Goal: Task Accomplishment & Management: Manage account settings

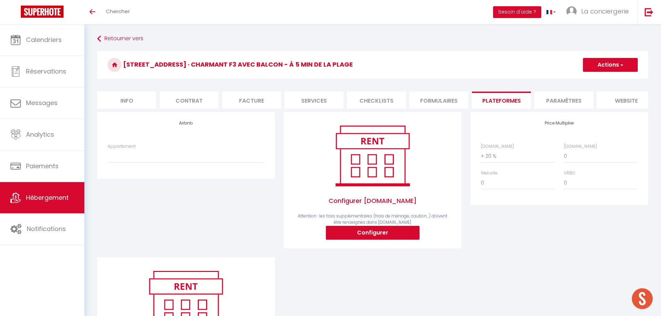
select select "+ 20 %"
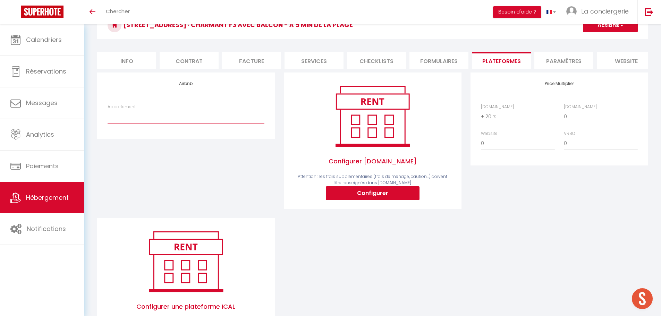
click at [135, 123] on select "[STREET_ADDRESS][PERSON_NAME] · Le petit galet - Studio cosy - 200m plage - [EM…" at bounding box center [186, 116] width 157 height 13
select select "4382-1520983850495418999"
click at [108, 115] on select "[STREET_ADDRESS][PERSON_NAME] · Le petit galet - Studio cosy - 200m plage - [EM…" at bounding box center [186, 116] width 157 height 13
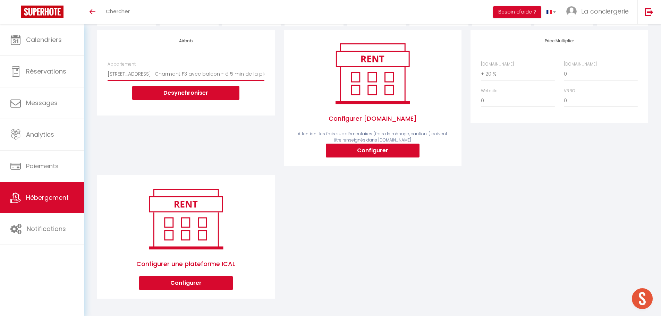
scroll to position [63, 0]
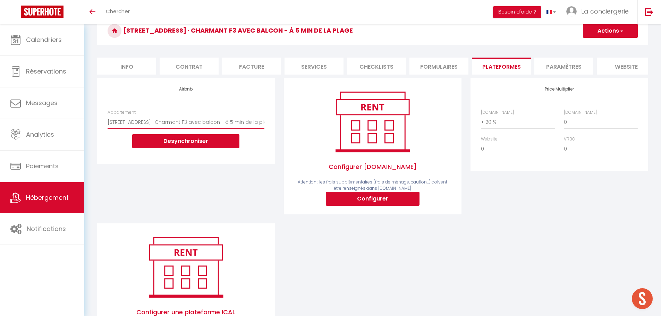
click at [160, 123] on select "[STREET_ADDRESS][PERSON_NAME] · Le petit galet - Studio cosy - 200m plage - [EM…" at bounding box center [186, 121] width 157 height 13
click at [566, 247] on div "Airbnb Appartement [STREET_ADDRESS][PERSON_NAME] · Le petit galet - Studio cosy…" at bounding box center [373, 217] width 560 height 278
click at [619, 29] on span "button" at bounding box center [621, 30] width 5 height 7
click at [603, 43] on link "Enregistrer" at bounding box center [609, 46] width 55 height 9
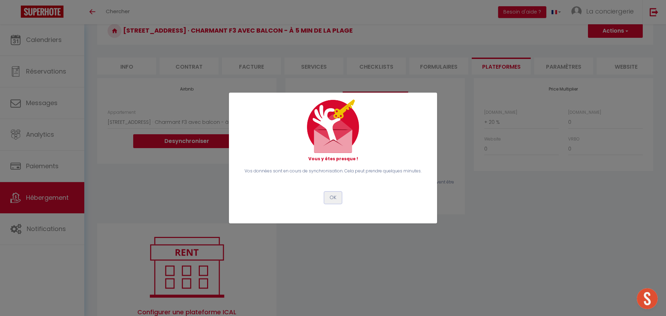
click at [334, 196] on button "OK" at bounding box center [332, 198] width 17 height 12
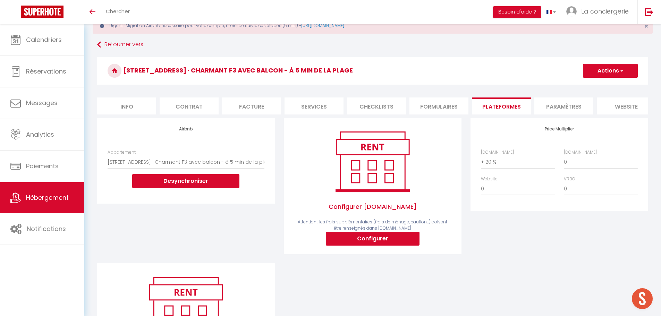
scroll to position [0, 0]
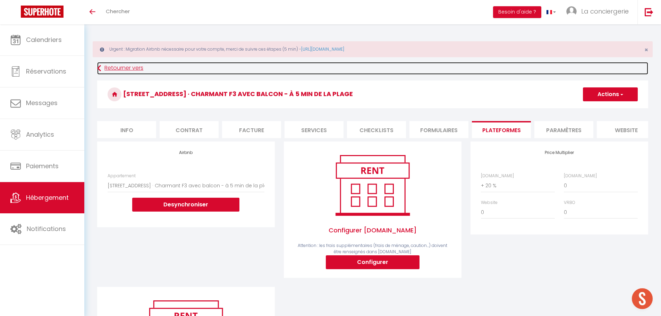
click at [113, 64] on link "Retourner vers" at bounding box center [372, 68] width 551 height 12
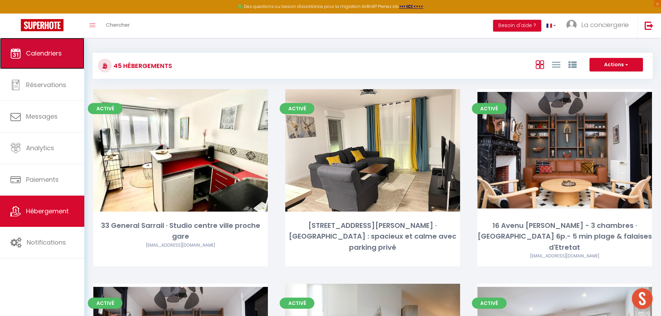
click at [44, 65] on link "Calendriers" at bounding box center [42, 53] width 84 height 31
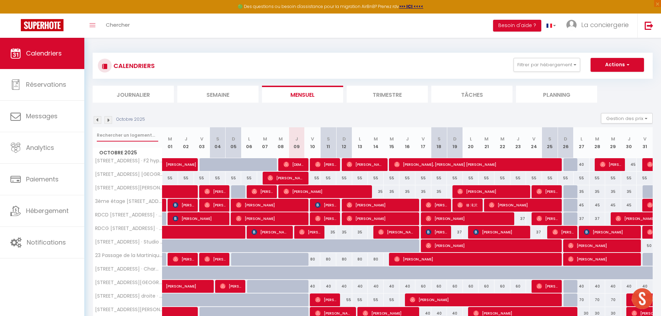
click at [113, 133] on input "text" at bounding box center [127, 135] width 61 height 12
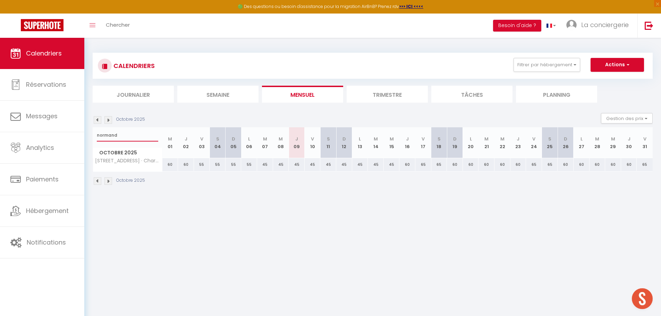
type input "normand"
click at [253, 220] on body "🟢 Des questions ou besoin d'assistance pour la migration AirBnB? Prenez rdv >>>…" at bounding box center [330, 196] width 661 height 316
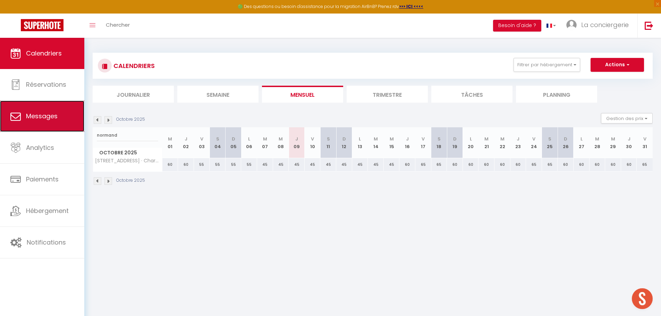
click at [48, 125] on link "Messages" at bounding box center [42, 116] width 84 height 31
select select "message"
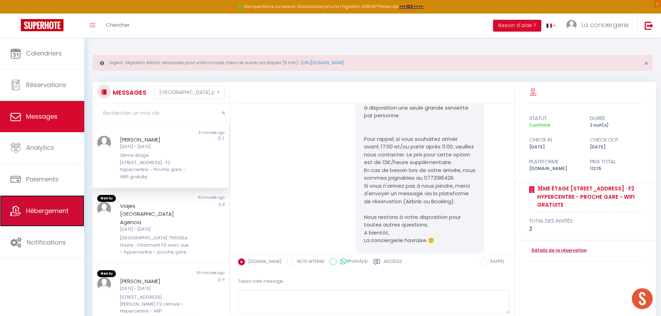
click at [38, 207] on span "Hébergement" at bounding box center [47, 210] width 43 height 9
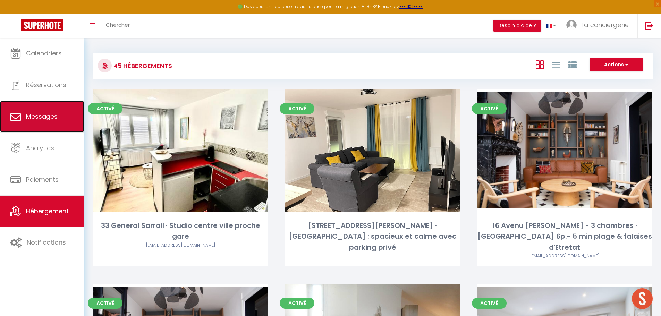
click at [45, 115] on span "Messages" at bounding box center [42, 116] width 32 height 9
select select "message"
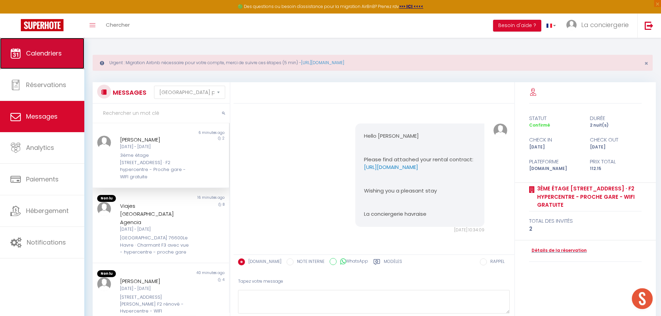
click at [32, 52] on span "Calendriers" at bounding box center [44, 53] width 36 height 9
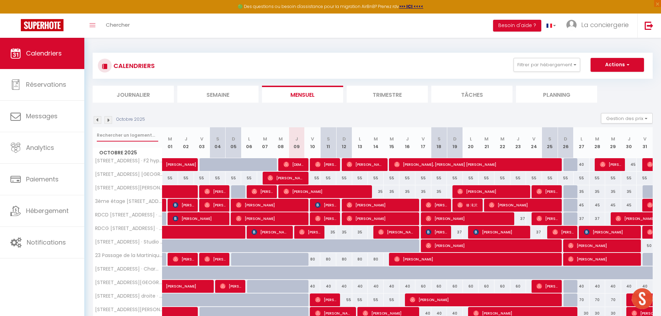
click at [130, 135] on input "text" at bounding box center [127, 135] width 61 height 12
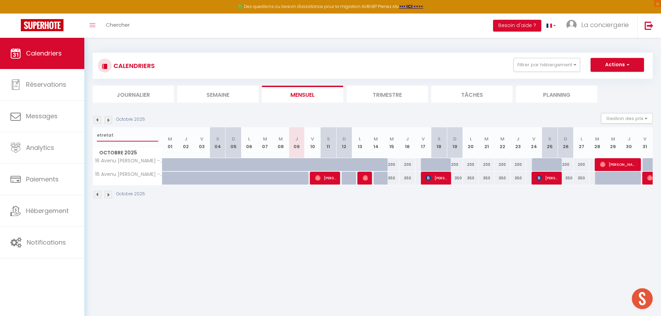
type input "etretat"
click at [380, 98] on li "Trimestre" at bounding box center [386, 94] width 81 height 17
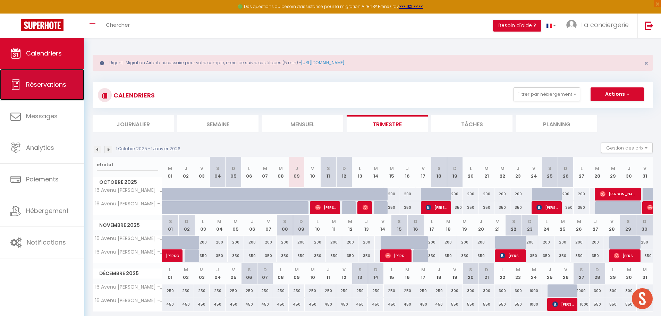
click at [42, 75] on link "Réservations" at bounding box center [42, 84] width 84 height 31
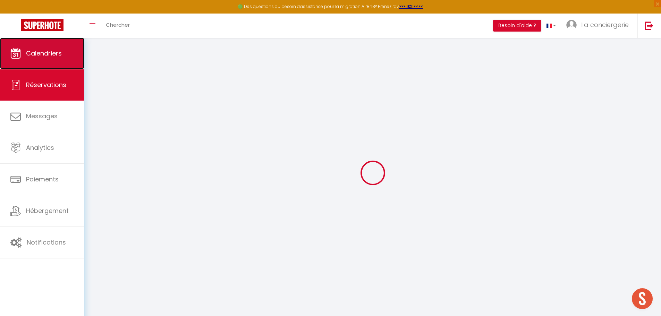
click at [36, 49] on span "Calendriers" at bounding box center [44, 53] width 36 height 9
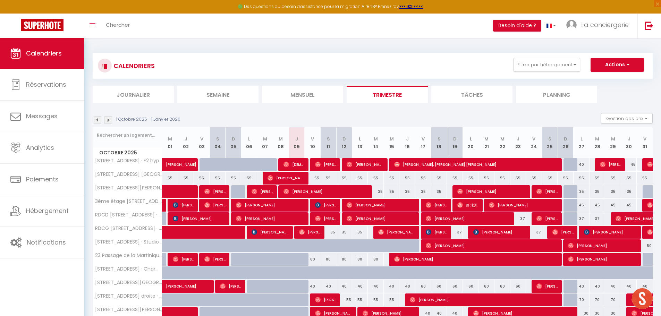
click at [226, 93] on li "Semaine" at bounding box center [217, 94] width 81 height 17
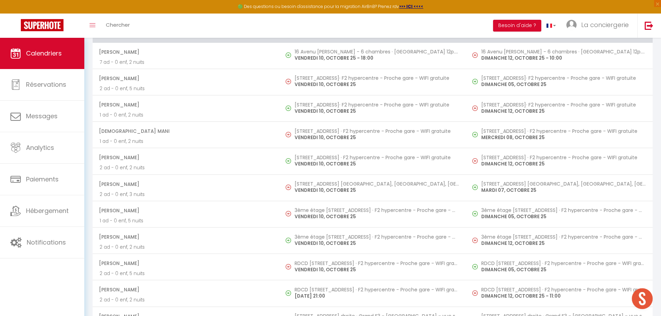
scroll to position [689, 0]
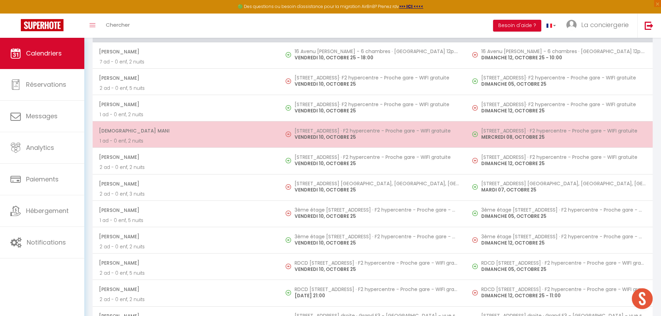
click at [305, 132] on h5 "[STREET_ADDRESS] · F2 hypercentre - Proche gare - WIFI gratuite" at bounding box center [376, 131] width 164 height 6
select select "OK"
select select "0"
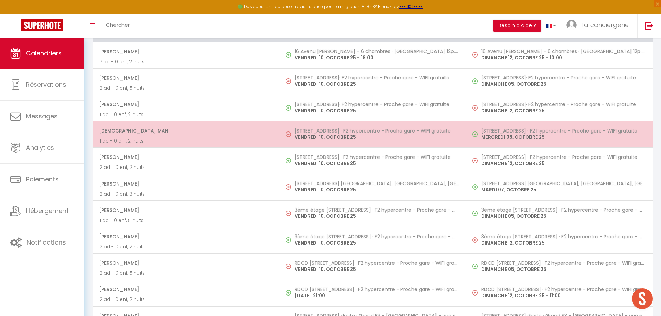
select select "1"
select select
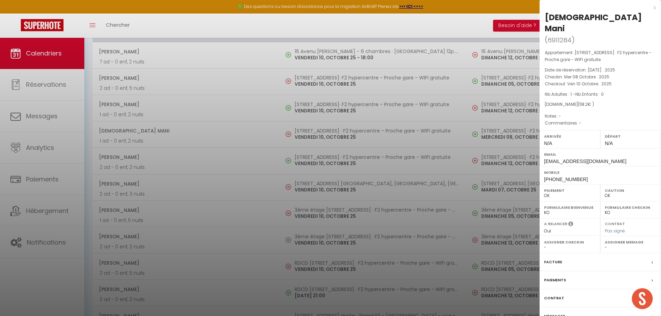
click at [304, 206] on div at bounding box center [330, 158] width 661 height 316
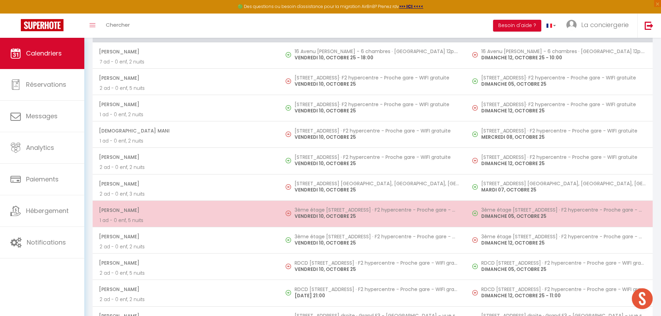
click at [310, 213] on p "VENDREDI 10, OCTOBRE 25" at bounding box center [376, 216] width 164 height 7
select select "19454"
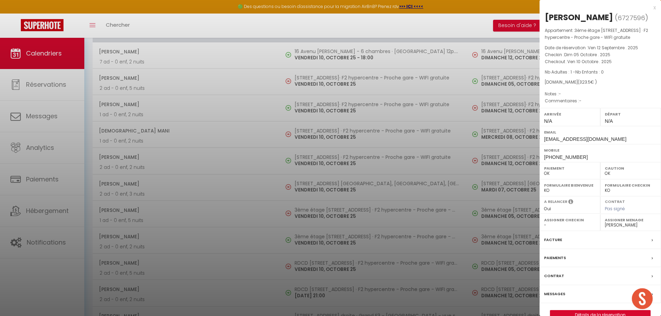
click at [321, 263] on div at bounding box center [330, 158] width 661 height 316
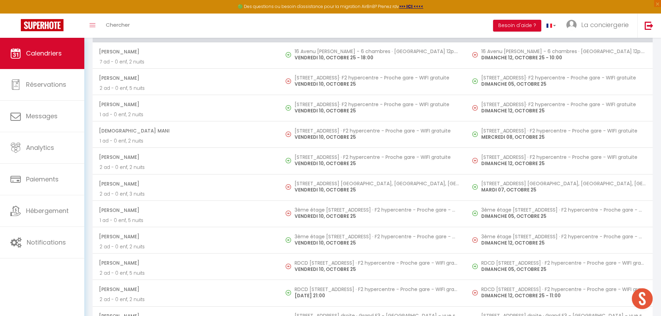
click at [321, 263] on h5 "RDCD [STREET_ADDRESS] · F2 hypercentre - Proche gare - WIFI gratuite" at bounding box center [376, 263] width 164 height 6
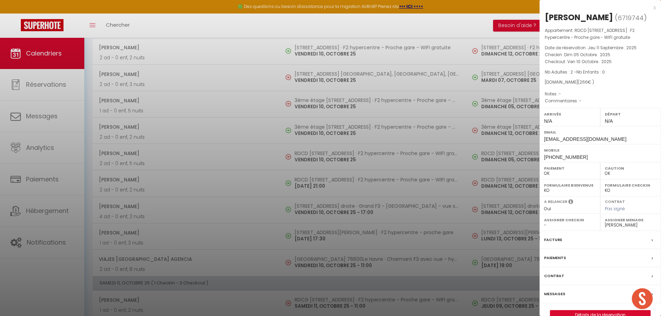
scroll to position [799, 0]
click at [296, 200] on div at bounding box center [330, 158] width 661 height 316
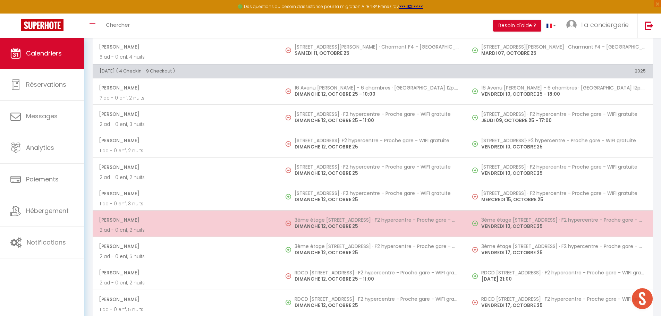
scroll to position [1124, 0]
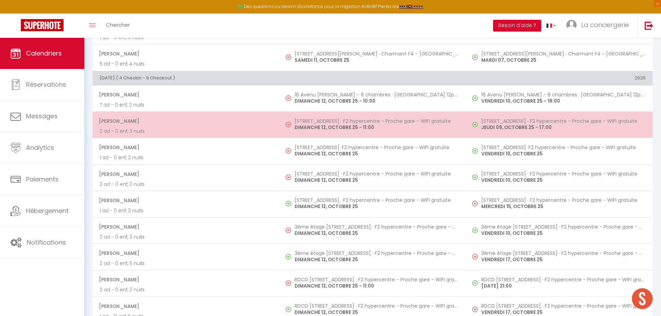
click at [313, 127] on p "DIMANCHE 12, OCTOBRE 25 - 11:00" at bounding box center [376, 127] width 164 height 7
select select
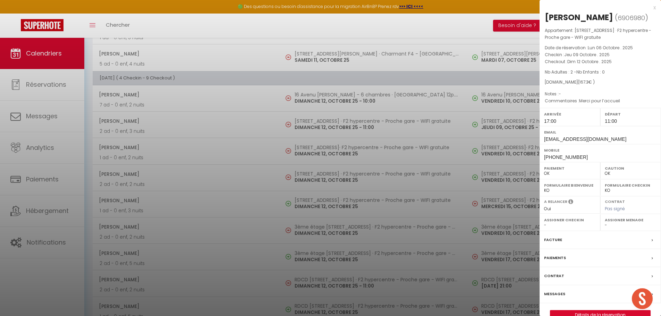
click at [318, 153] on div at bounding box center [330, 158] width 661 height 316
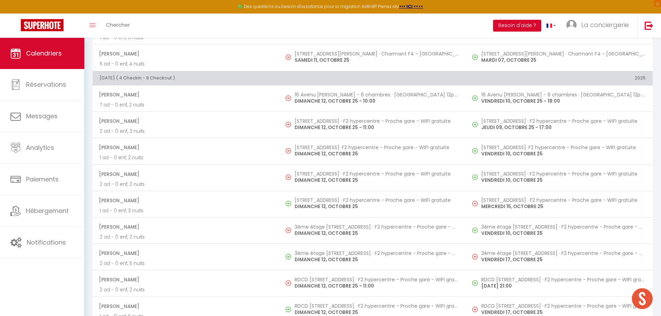
click at [318, 153] on p "DIMANCHE 12, OCTOBRE 25" at bounding box center [376, 153] width 164 height 7
select select "0"
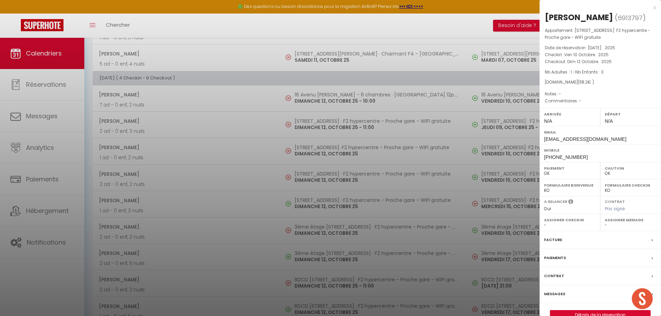
click at [316, 177] on div at bounding box center [330, 158] width 661 height 316
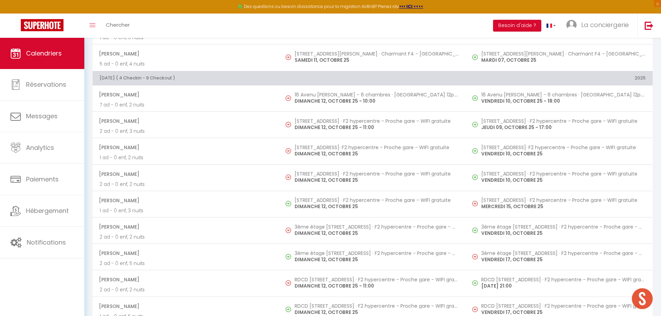
click at [316, 177] on p "DIMANCHE 12, OCTOBRE 25" at bounding box center [376, 180] width 164 height 7
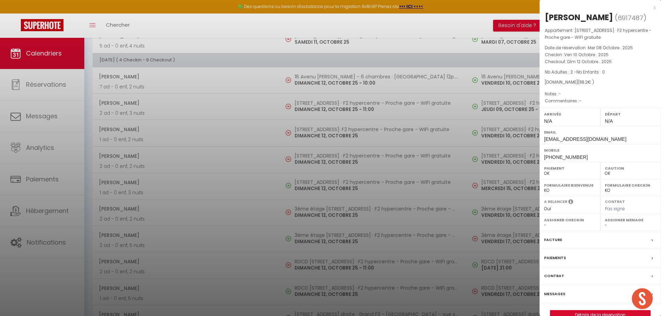
scroll to position [1142, 0]
click at [316, 211] on div at bounding box center [330, 158] width 661 height 316
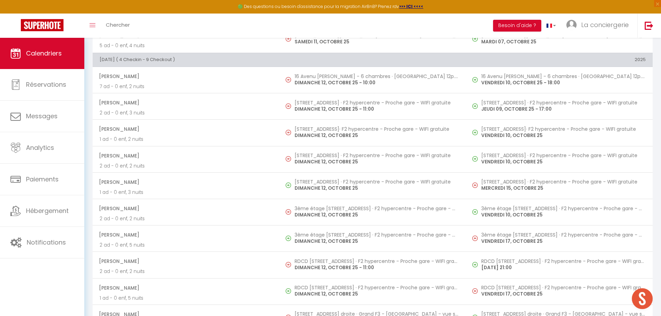
click at [316, 211] on h5 "3ème étage [STREET_ADDRESS] · F2 hypercentre - Proche gare - WIFI gratuite" at bounding box center [376, 209] width 164 height 6
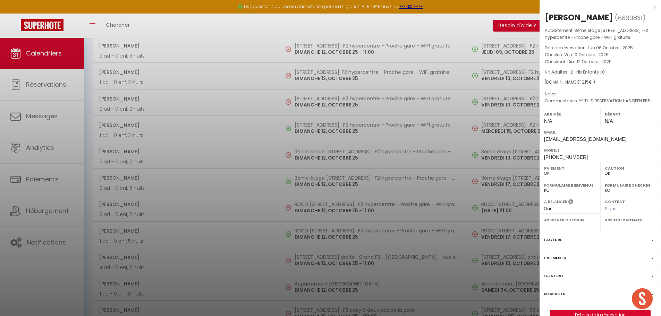
scroll to position [1245, 0]
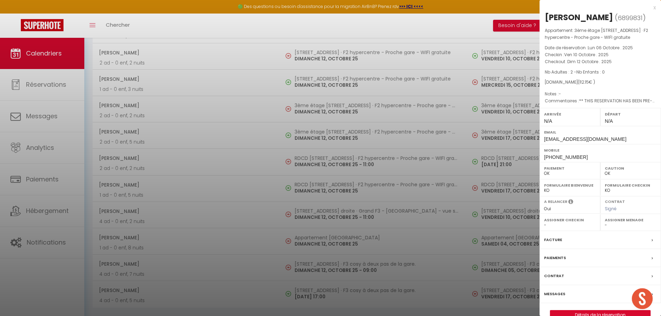
click at [123, 75] on div at bounding box center [330, 158] width 661 height 316
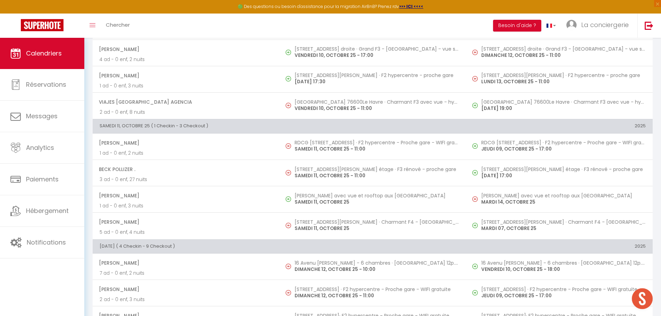
scroll to position [957, 0]
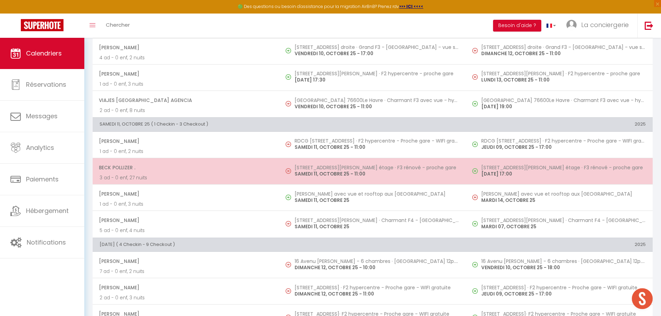
click at [316, 169] on h5 "[STREET_ADDRESS][PERSON_NAME] étage · F3 rénové - proche gare" at bounding box center [376, 168] width 164 height 6
select select "KO"
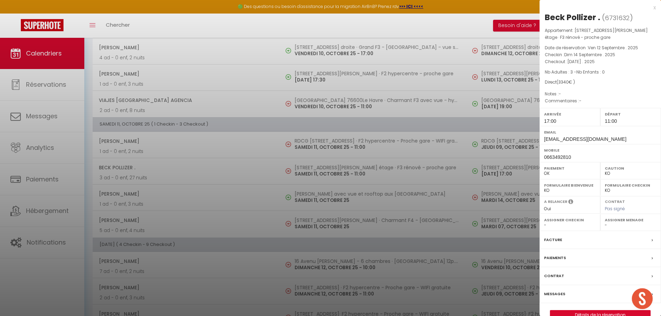
click at [606, 224] on select "- [PERSON_NAME] Deck Famille [PERSON_NAME] Paul & [PERSON_NAME] [PERSON_NAME] […" at bounding box center [631, 225] width 52 height 6
select select "50989"
click at [605, 222] on select "- [PERSON_NAME] Deck Famille [PERSON_NAME] Paul & [PERSON_NAME] [PERSON_NAME] […" at bounding box center [631, 225] width 52 height 6
click at [312, 223] on div at bounding box center [330, 158] width 661 height 316
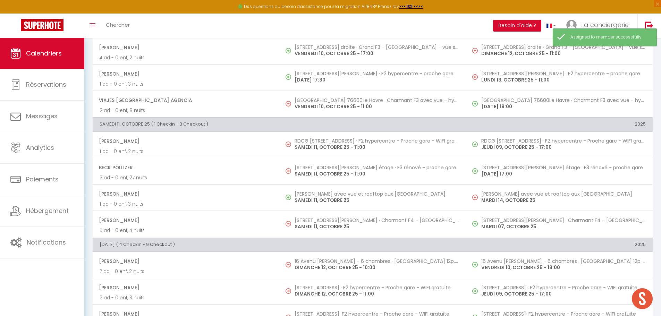
click at [312, 223] on p "SAMEDI 11, OCTOBRE 25" at bounding box center [376, 226] width 164 height 7
select select "OK"
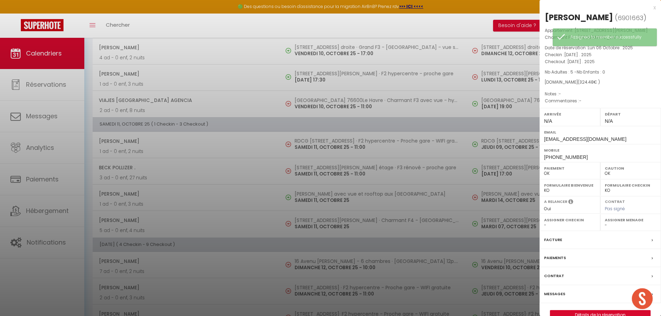
click at [609, 225] on select "- [PERSON_NAME] Deck Famille [PERSON_NAME] Paul & [PERSON_NAME] [PERSON_NAME] […" at bounding box center [631, 225] width 52 height 6
select select "50989"
click at [605, 222] on select "- [PERSON_NAME] Deck Famille [PERSON_NAME] Paul & [PERSON_NAME] [PERSON_NAME] […" at bounding box center [631, 225] width 52 height 6
click at [307, 143] on div at bounding box center [330, 158] width 661 height 316
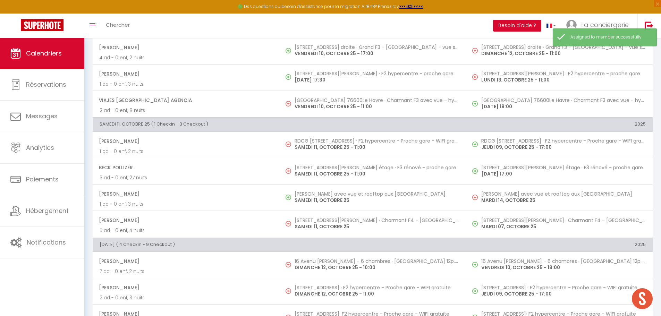
click at [307, 143] on h5 "RDCG [STREET_ADDRESS] · F2 hypercentre - Proche gare - WIFI gratuite" at bounding box center [376, 141] width 164 height 6
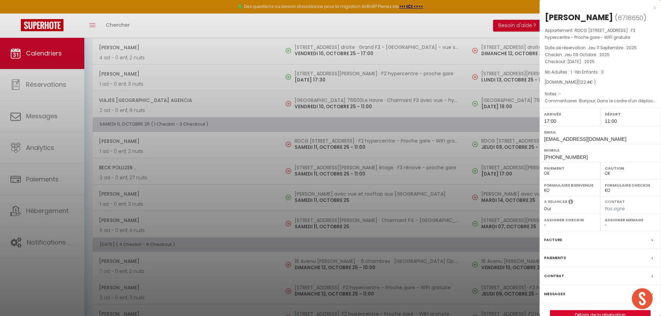
click at [606, 225] on select "- [PERSON_NAME] Deck Famille [PERSON_NAME] Paul & [PERSON_NAME] [PERSON_NAME] […" at bounding box center [631, 225] width 52 height 6
select select "44355"
click at [605, 222] on select "- [PERSON_NAME] Deck Famille [PERSON_NAME] Paul & [PERSON_NAME] [PERSON_NAME] […" at bounding box center [631, 225] width 52 height 6
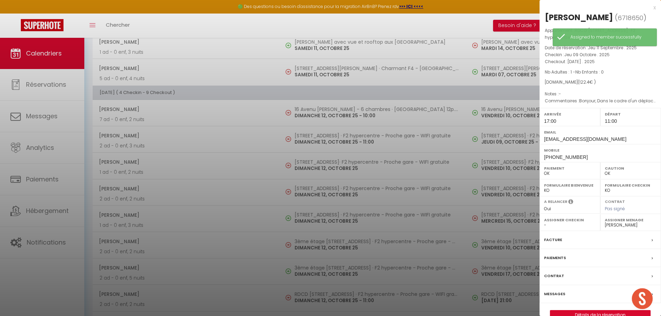
scroll to position [1141, 0]
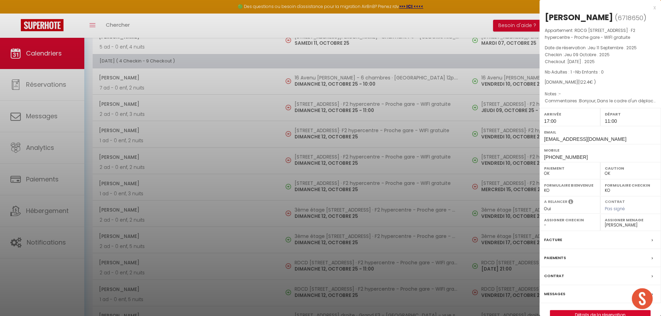
click at [327, 100] on div at bounding box center [330, 158] width 661 height 316
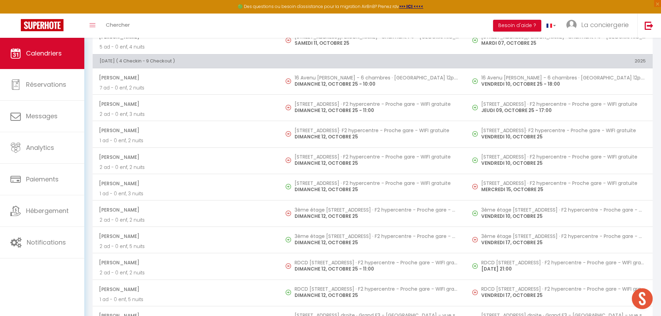
click at [327, 100] on td "[STREET_ADDRESS] · F2 hypercentre - Proche gare - WIFI gratuite [DATE] 11:00" at bounding box center [372, 108] width 187 height 26
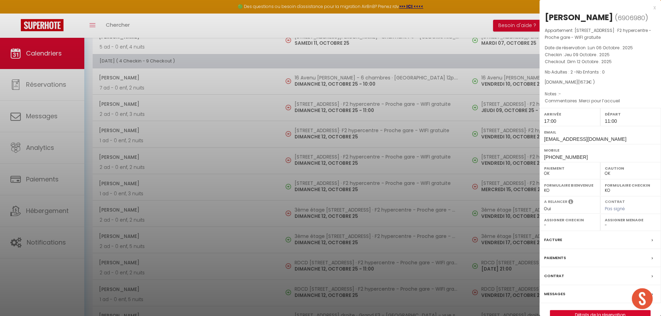
click at [609, 225] on select "- [PERSON_NAME] Deck Famille [PERSON_NAME] Paul & [PERSON_NAME] [PERSON_NAME] […" at bounding box center [631, 225] width 52 height 6
select select "50989"
click at [605, 222] on select "- [PERSON_NAME] Deck Famille [PERSON_NAME] Paul & [PERSON_NAME] [PERSON_NAME] […" at bounding box center [631, 225] width 52 height 6
click at [315, 132] on div at bounding box center [330, 158] width 661 height 316
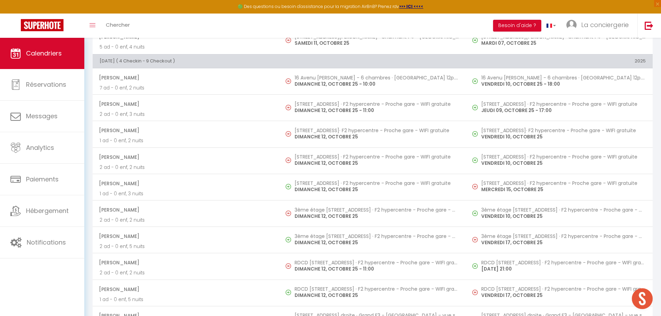
click at [315, 132] on h5 "[STREET_ADDRESS]· F2 hypercentre - Proche gare - WIFI gratuite" at bounding box center [376, 131] width 164 height 6
select select "0"
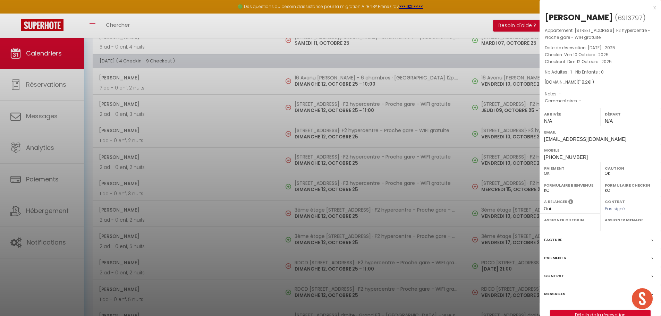
click at [603, 225] on div "Assigner Menage - [PERSON_NAME] Deck Famille [PERSON_NAME] Paul & [PERSON_NAME]…" at bounding box center [630, 222] width 61 height 17
click at [605, 225] on select "- [PERSON_NAME] Deck Famille [PERSON_NAME] Paul & [PERSON_NAME] [PERSON_NAME] […" at bounding box center [631, 225] width 52 height 6
select select "44355"
click at [605, 222] on select "- [PERSON_NAME] Deck Famille [PERSON_NAME] Paul & [PERSON_NAME] [PERSON_NAME] […" at bounding box center [631, 225] width 52 height 6
click at [324, 154] on div at bounding box center [330, 158] width 661 height 316
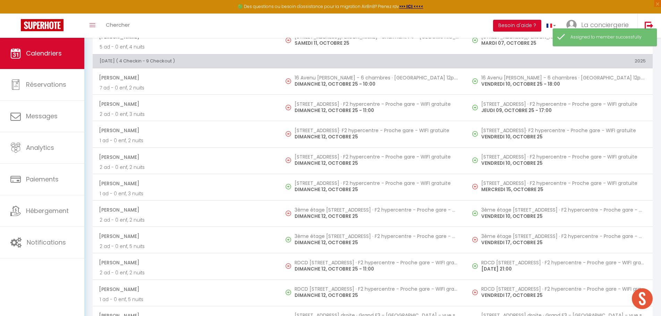
click at [324, 154] on td "[STREET_ADDRESS] · F2 hypercentre - Proche gare - WIFI gratuite [DATE]" at bounding box center [372, 160] width 187 height 26
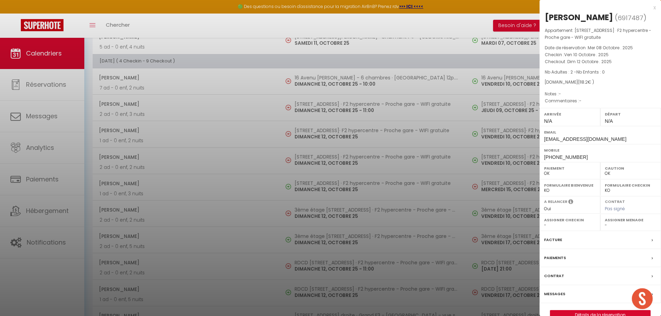
click at [606, 226] on select "- [PERSON_NAME] Deck Famille [PERSON_NAME] Paul & [PERSON_NAME] [PERSON_NAME] […" at bounding box center [631, 225] width 52 height 6
select select "44355"
click at [605, 222] on select "- [PERSON_NAME] Deck Famille [PERSON_NAME] Paul & [PERSON_NAME] [PERSON_NAME] […" at bounding box center [631, 225] width 52 height 6
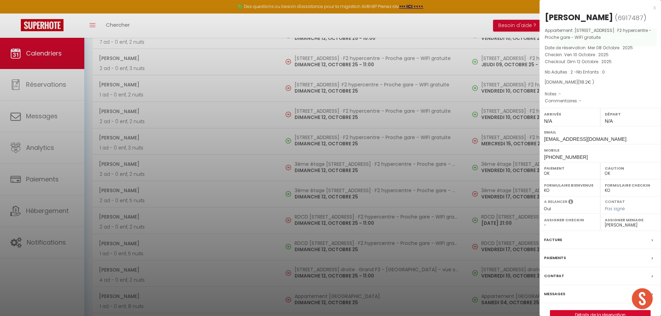
scroll to position [1187, 0]
click at [316, 168] on div at bounding box center [330, 158] width 661 height 316
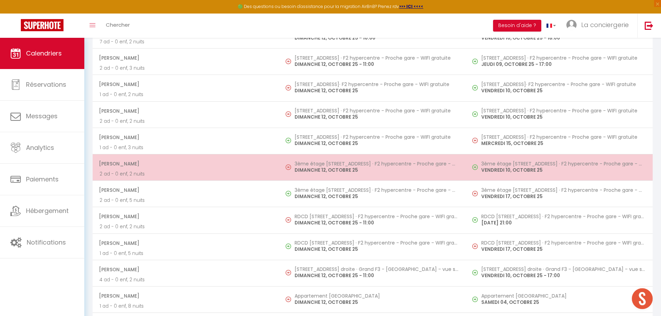
click at [309, 164] on h5 "3ème étage [STREET_ADDRESS] · F2 hypercentre - Proche gare - WIFI gratuite" at bounding box center [376, 164] width 164 height 6
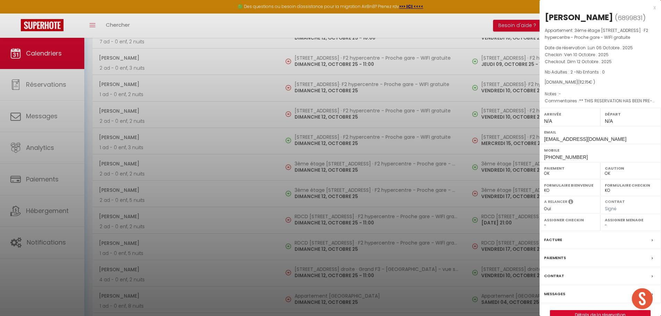
click at [606, 225] on select "- [PERSON_NAME] Deck Famille [PERSON_NAME] Paul & [PERSON_NAME] [PERSON_NAME] […" at bounding box center [631, 225] width 52 height 6
select select "50989"
click at [605, 222] on select "- [PERSON_NAME] Deck Famille [PERSON_NAME] Paul & [PERSON_NAME] [PERSON_NAME] […" at bounding box center [631, 225] width 52 height 6
click at [314, 217] on div at bounding box center [330, 158] width 661 height 316
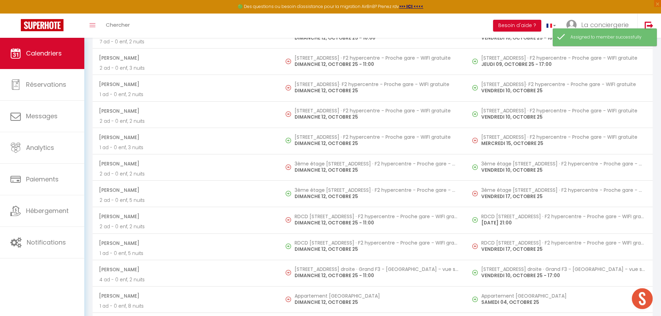
click at [314, 217] on h5 "RDCD [STREET_ADDRESS] · F2 hypercentre - Proche gare - WIFI gratuite" at bounding box center [376, 217] width 164 height 6
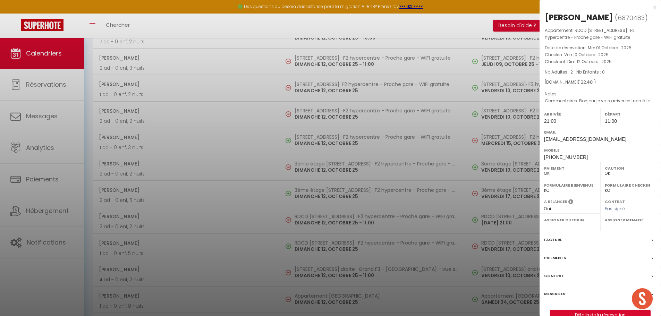
click at [605, 224] on select "- [PERSON_NAME] Deck Famille [PERSON_NAME] Paul & [PERSON_NAME] [PERSON_NAME] […" at bounding box center [631, 225] width 52 height 6
select select "50989"
click at [605, 222] on select "- [PERSON_NAME] Deck Famille [PERSON_NAME] Paul & [PERSON_NAME] [PERSON_NAME] […" at bounding box center [631, 225] width 52 height 6
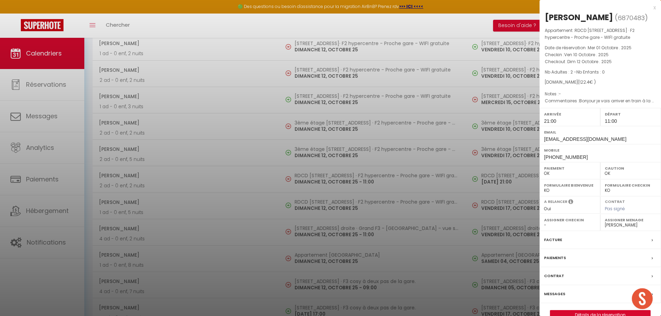
scroll to position [1245, 0]
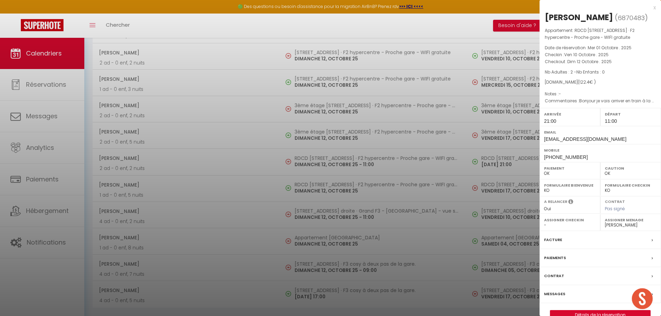
click at [312, 215] on div at bounding box center [330, 158] width 661 height 316
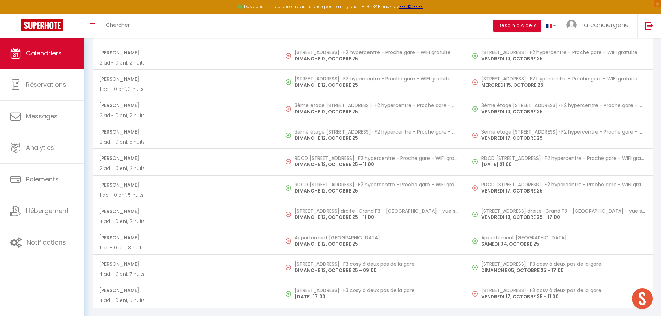
click at [312, 215] on p "DIMANCHE 12, OCTOBRE 25 - 11:00" at bounding box center [376, 217] width 164 height 7
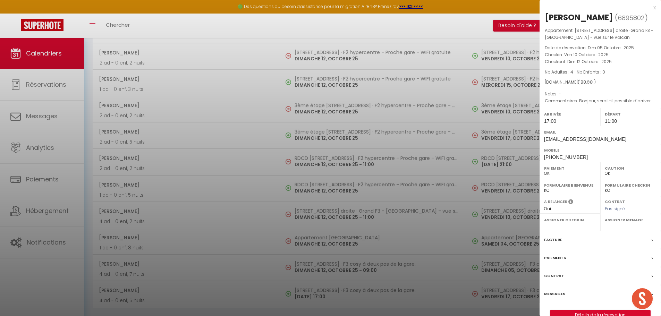
click at [605, 224] on select "- [PERSON_NAME] Deck Famille [PERSON_NAME] Paul & [PERSON_NAME] [PERSON_NAME] […" at bounding box center [631, 225] width 52 height 6
select select "19454"
click at [605, 222] on select "- [PERSON_NAME] Deck Famille [PERSON_NAME] Paul & [PERSON_NAME] [PERSON_NAME] […" at bounding box center [631, 225] width 52 height 6
click at [330, 265] on div at bounding box center [330, 158] width 661 height 316
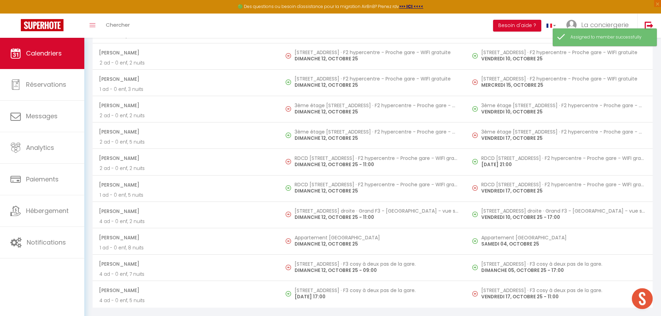
click at [330, 265] on h5 "[STREET_ADDRESS] · F3 cosy à deux pas de la gare." at bounding box center [376, 264] width 164 height 6
select select "KO"
select select "0"
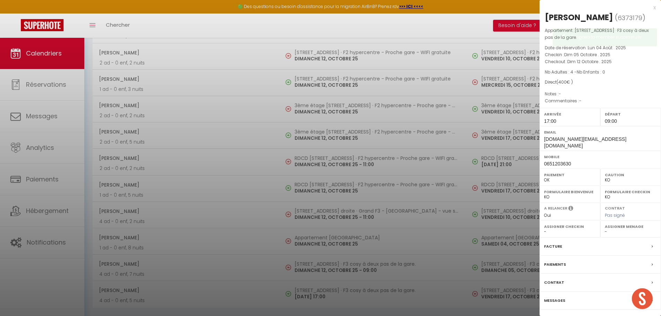
click at [604, 225] on div "Assigner Menage - [PERSON_NAME] Deck Famille [PERSON_NAME] Paul & [PERSON_NAME]…" at bounding box center [630, 229] width 61 height 17
click at [606, 229] on select "- [PERSON_NAME] Deck Famille [PERSON_NAME] Paul & [PERSON_NAME] [PERSON_NAME] […" at bounding box center [631, 232] width 52 height 6
select select "19454"
click at [605, 229] on select "- [PERSON_NAME] Deck Famille [PERSON_NAME] Paul & [PERSON_NAME] [PERSON_NAME] […" at bounding box center [631, 232] width 52 height 6
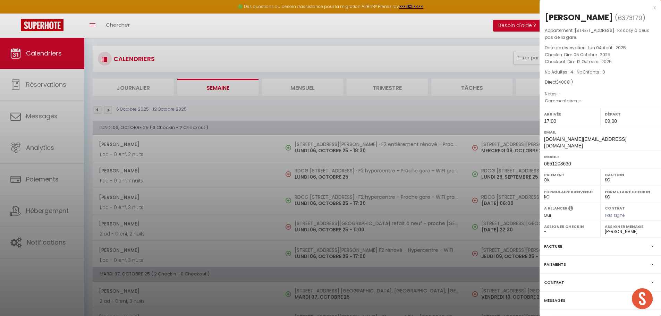
scroll to position [0, 0]
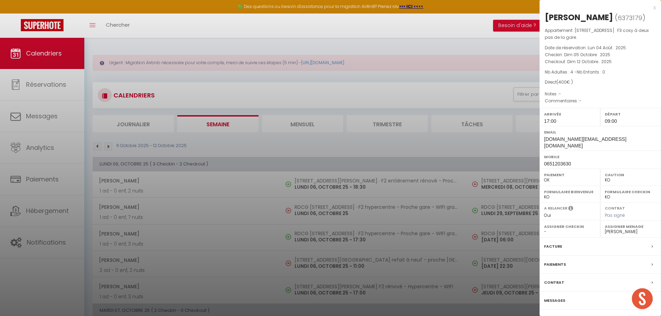
click at [113, 146] on div at bounding box center [330, 158] width 661 height 316
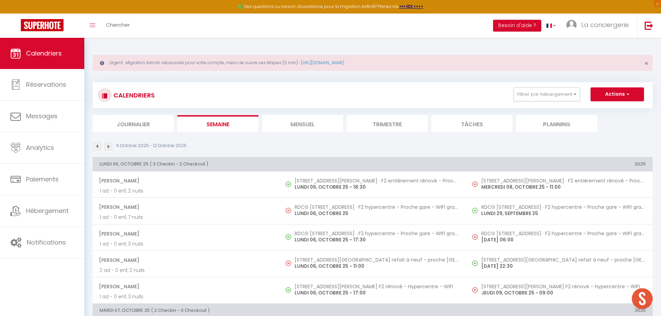
click at [107, 147] on img at bounding box center [108, 147] width 8 height 8
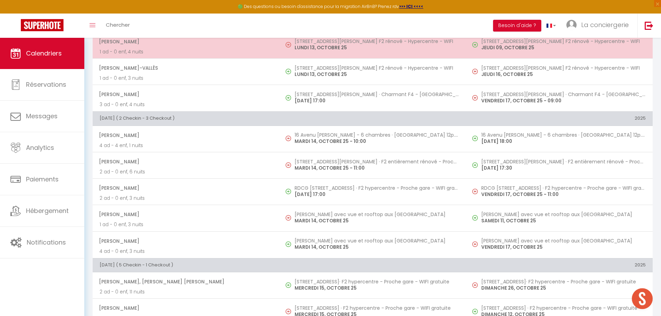
scroll to position [219, 0]
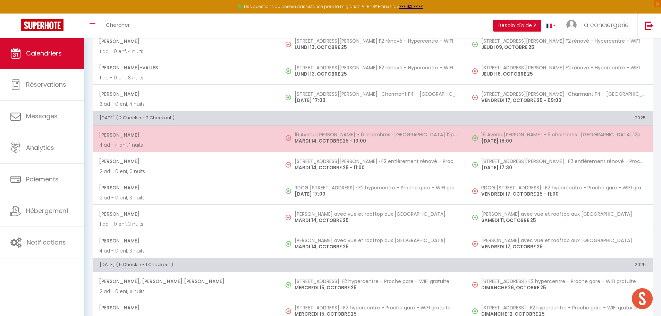
click at [318, 145] on p "MARDI 14, OCTOBRE 25 - 10:00" at bounding box center [376, 140] width 164 height 7
select select "OK"
select select "22468"
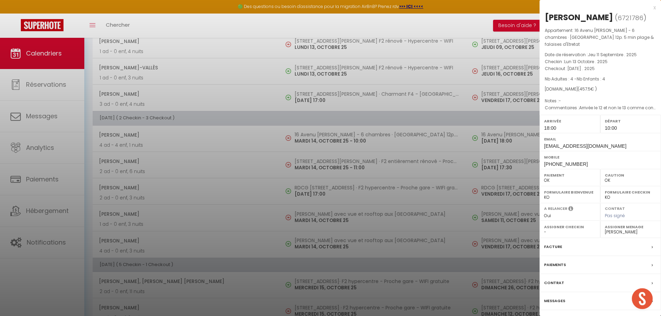
click at [318, 142] on div at bounding box center [330, 158] width 661 height 316
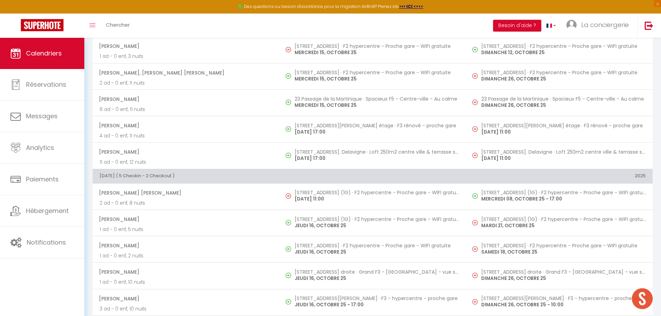
scroll to position [554, 0]
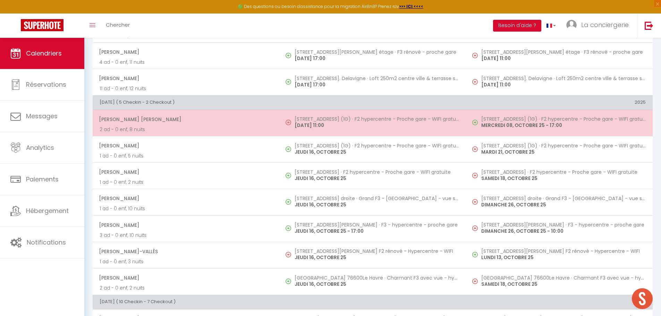
click at [315, 120] on h5 "[STREET_ADDRESS] (1G) · F2 hypercentre - Proche gare - WIFI gratuite" at bounding box center [376, 119] width 164 height 6
select select
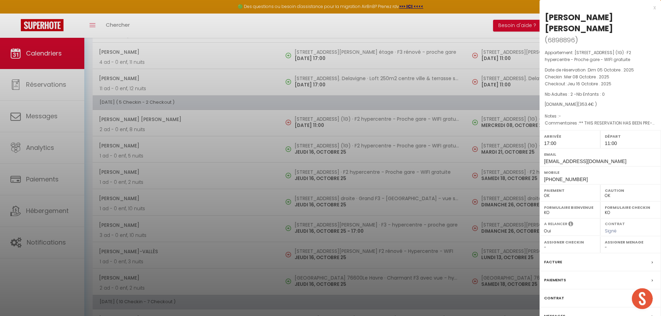
click at [312, 254] on div at bounding box center [330, 158] width 661 height 316
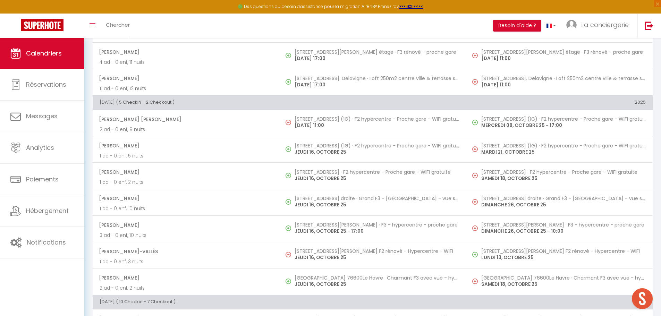
click at [312, 254] on p "JEUDI 16, OCTOBRE 25" at bounding box center [376, 257] width 164 height 7
select select "0"
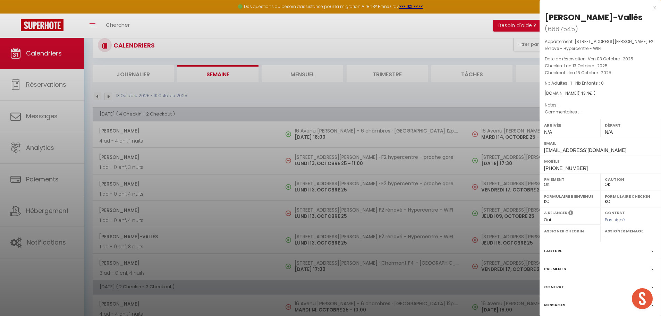
scroll to position [0, 0]
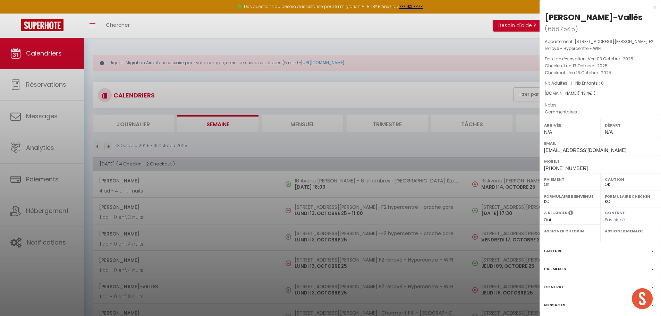
click at [203, 262] on div at bounding box center [330, 158] width 661 height 316
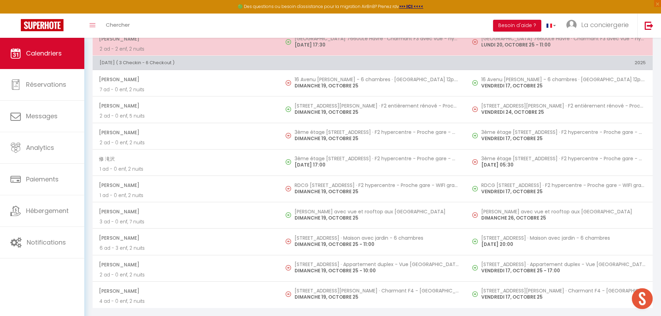
scroll to position [1430, 0]
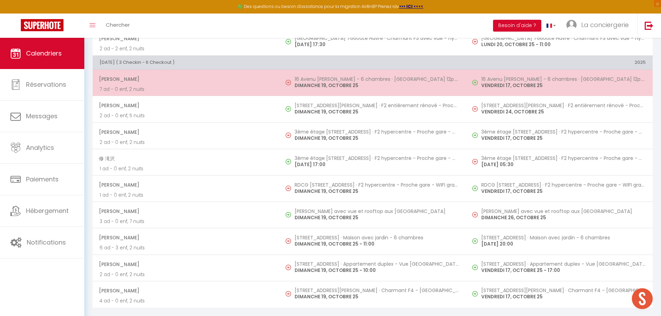
click at [335, 83] on p "DIMANCHE 19, OCTOBRE 25" at bounding box center [376, 85] width 164 height 7
select select "KO"
select select "22468"
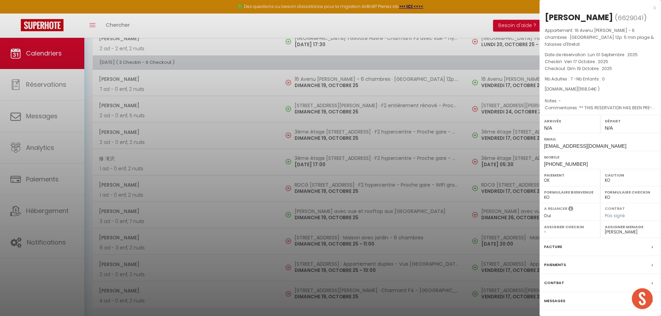
click at [319, 129] on div at bounding box center [330, 158] width 661 height 316
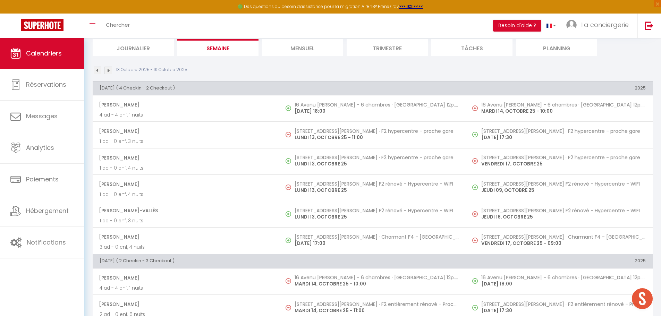
scroll to position [4, 0]
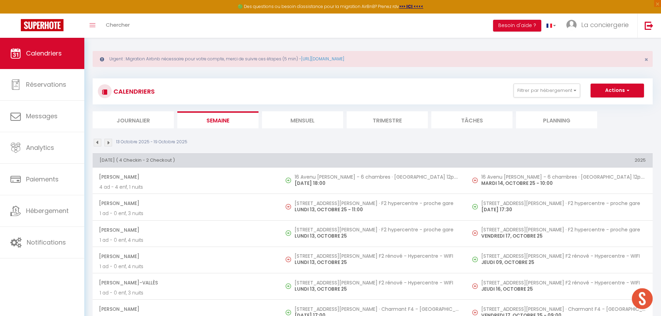
click at [97, 143] on img at bounding box center [98, 143] width 8 height 8
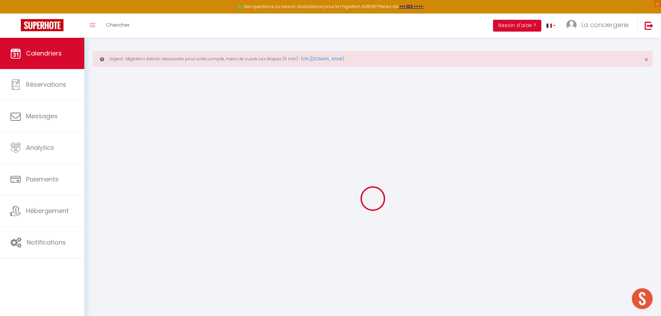
select select "KO"
select select "0"
select select "22468"
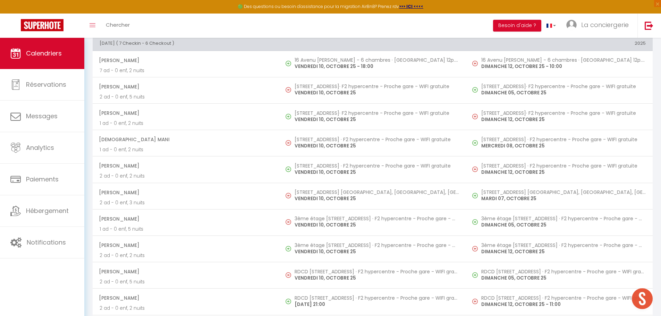
scroll to position [680, 0]
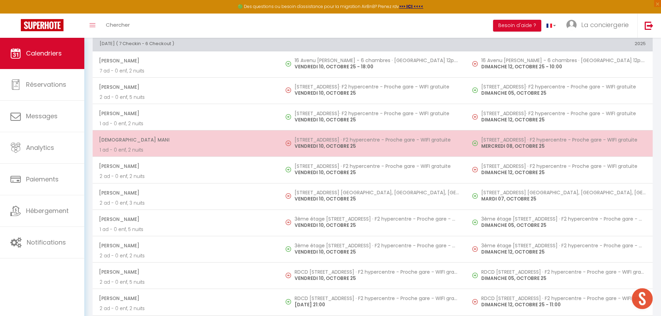
click at [326, 142] on h5 "[STREET_ADDRESS] · F2 hypercentre - Proche gare - WIFI gratuite" at bounding box center [376, 140] width 164 height 6
select select "OK"
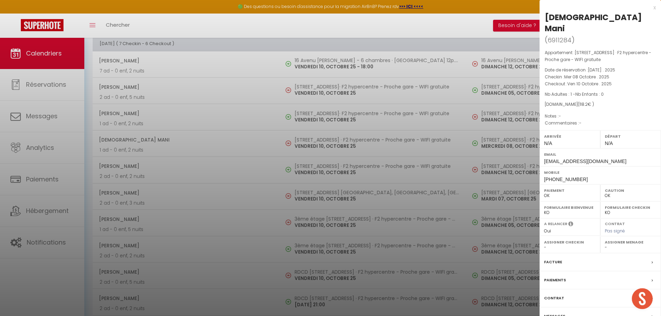
click at [605, 244] on select "- [PERSON_NAME] Deck Famille [PERSON_NAME] Paul & [PERSON_NAME] [PERSON_NAME] […" at bounding box center [631, 247] width 52 height 6
select select "19454"
click at [605, 244] on select "- [PERSON_NAME] Deck Famille [PERSON_NAME] Paul & [PERSON_NAME] [PERSON_NAME] […" at bounding box center [631, 247] width 52 height 6
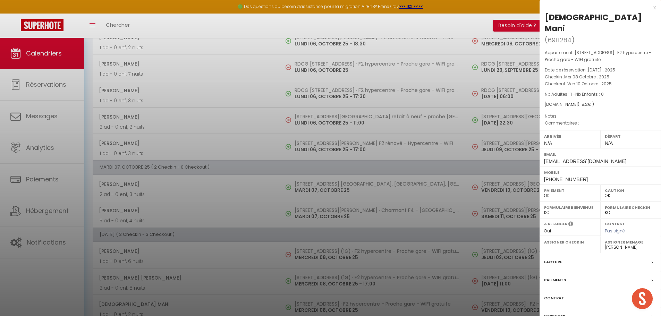
scroll to position [0, 0]
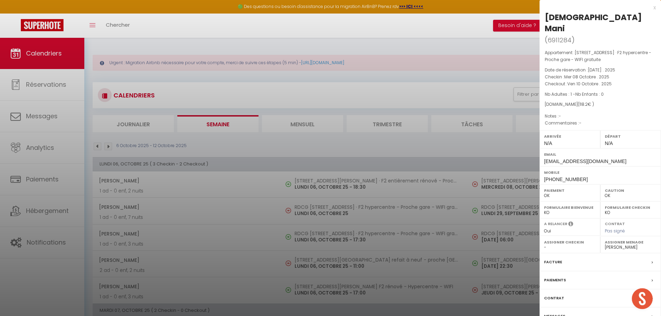
click at [220, 79] on div at bounding box center [330, 158] width 661 height 316
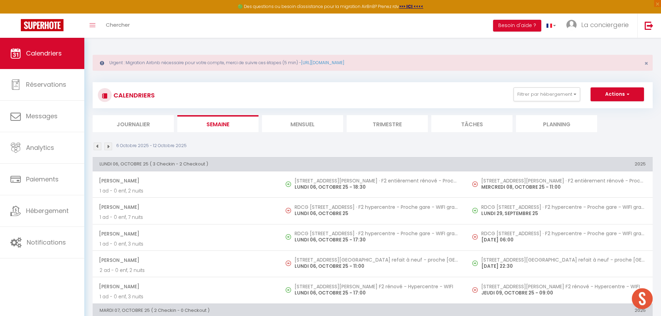
click at [110, 147] on img at bounding box center [108, 147] width 8 height 8
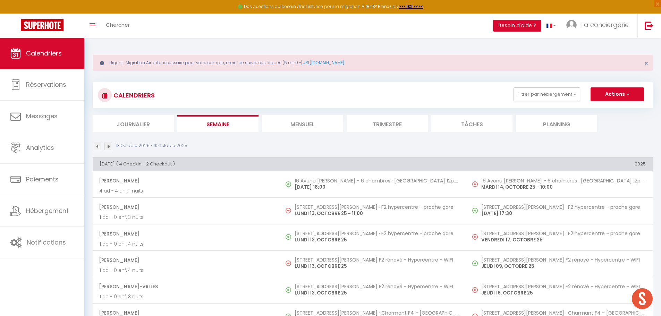
click at [110, 147] on img at bounding box center [108, 147] width 8 height 8
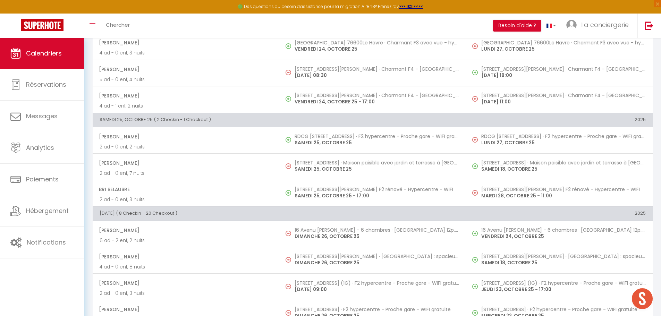
scroll to position [936, 0]
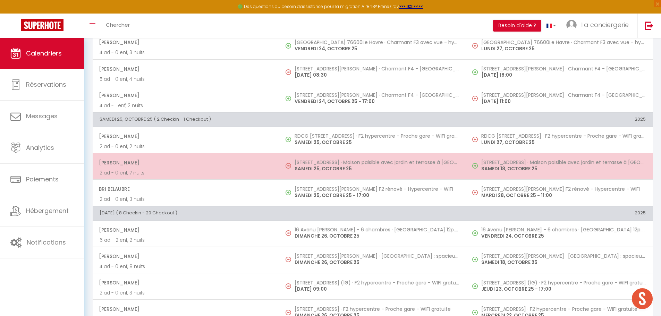
click at [314, 166] on p "SAMEDI 25, OCTOBRE 25" at bounding box center [376, 168] width 164 height 7
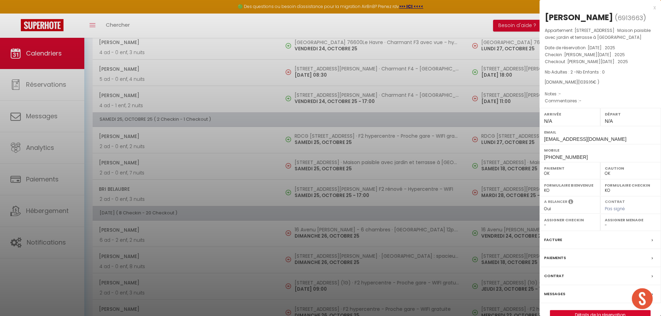
click at [605, 228] on select "- [PERSON_NAME] Deck Famille [PERSON_NAME] Paul & [PERSON_NAME] [PERSON_NAME] […" at bounding box center [631, 225] width 52 height 6
select select "29646"
click at [605, 228] on select "- [PERSON_NAME] Deck Famille [PERSON_NAME] Paul & [PERSON_NAME] [PERSON_NAME] […" at bounding box center [631, 225] width 52 height 6
click at [376, 219] on div at bounding box center [330, 158] width 661 height 316
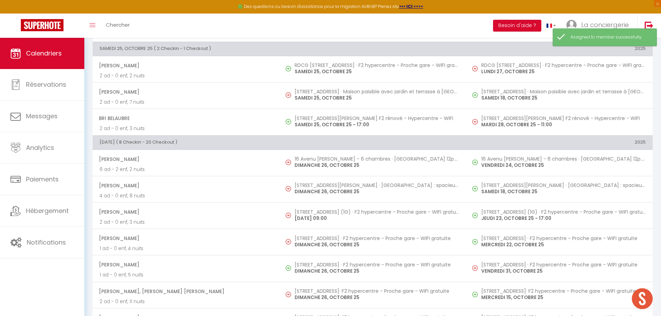
scroll to position [1007, 0]
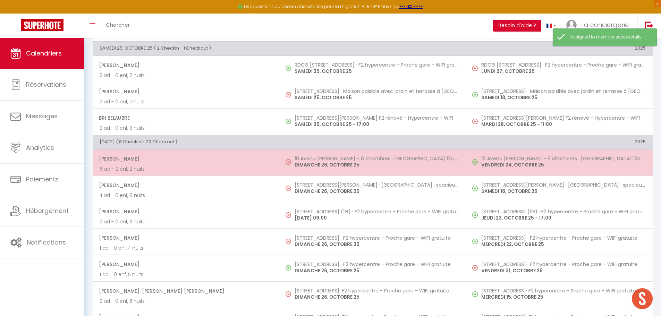
click at [332, 158] on h5 "16 Avenu [PERSON_NAME] - 6 chambres · [GEOGRAPHIC_DATA] 12p. 5 min plage & fala…" at bounding box center [376, 159] width 164 height 6
select select "KO"
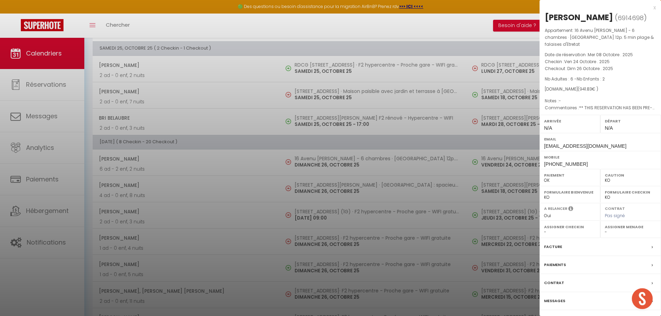
click at [604, 235] on div "Assigner Menage - [PERSON_NAME] Deck Famille [PERSON_NAME] Paul & [PERSON_NAME]…" at bounding box center [630, 229] width 61 height 17
click at [605, 235] on select "- [PERSON_NAME] Deck Famille [PERSON_NAME] Paul & [PERSON_NAME] [PERSON_NAME] […" at bounding box center [631, 232] width 52 height 6
select select "22468"
click at [605, 233] on select "- [PERSON_NAME] Deck Famille [PERSON_NAME] Paul & [PERSON_NAME] [PERSON_NAME] […" at bounding box center [631, 232] width 52 height 6
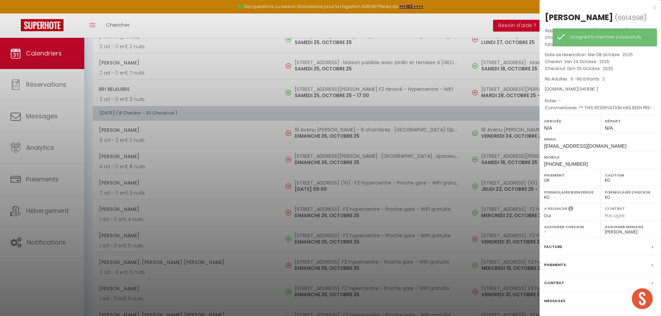
scroll to position [1036, 0]
click at [312, 156] on div at bounding box center [330, 158] width 661 height 316
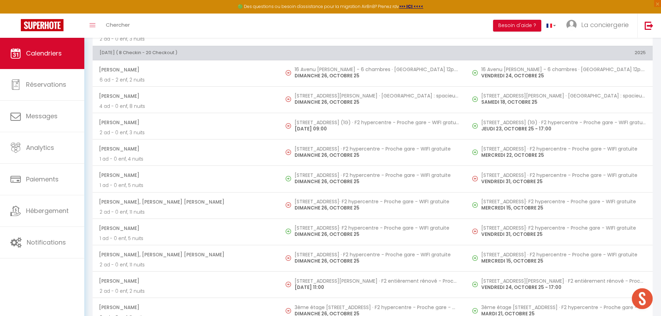
scroll to position [1088, 0]
